Goal: Task Accomplishment & Management: Complete application form

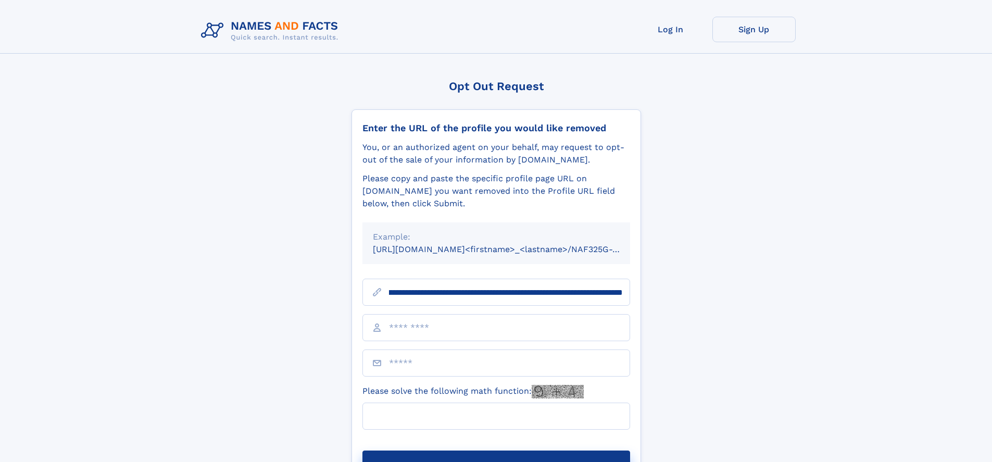
scroll to position [0, 119]
type input "**********"
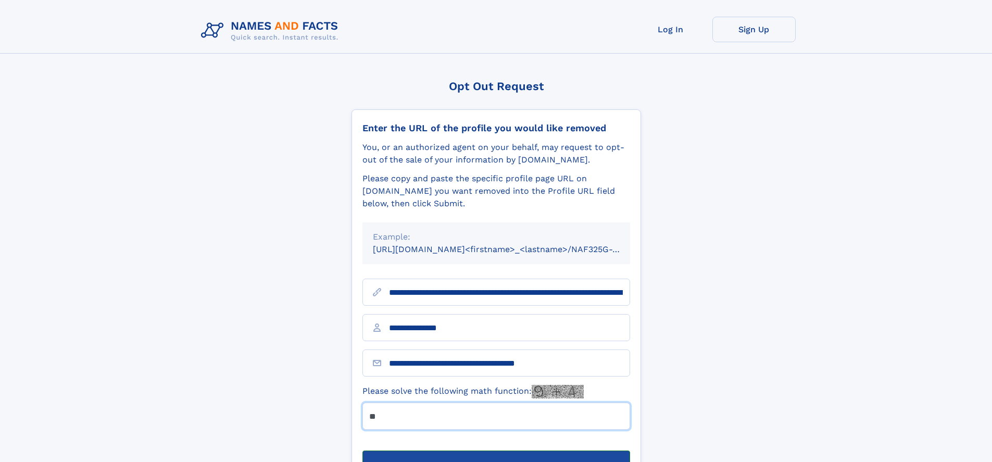
type input "**"
click at [496, 450] on button "Submit Opt Out Request" at bounding box center [496, 466] width 268 height 33
